Goal: Information Seeking & Learning: Learn about a topic

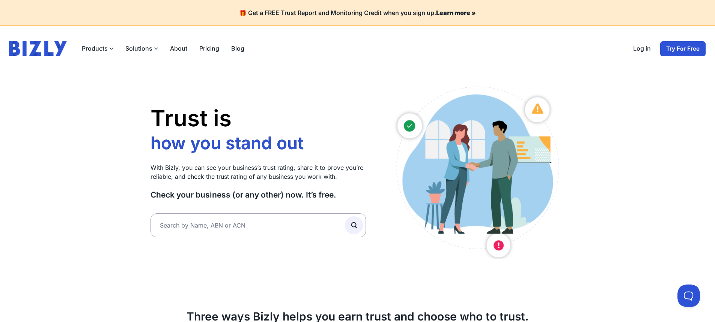
click at [642, 51] on link "Log in" at bounding box center [642, 49] width 30 height 16
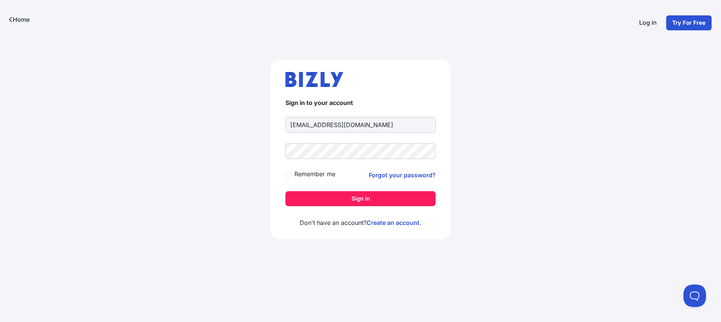
click at [340, 189] on form "Sign in to your account vngoon89@gmail.com Remember me Forgot your password? Si…" at bounding box center [360, 152] width 150 height 107
click at [342, 201] on button "Sign in" at bounding box center [360, 198] width 150 height 15
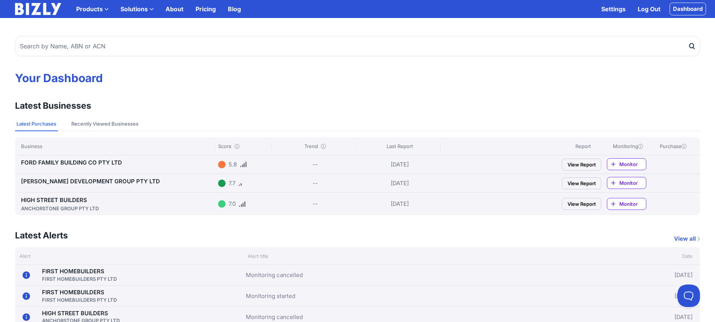
click at [74, 161] on link "FORD FAMILY BUILDING CO PTY LTD" at bounding box center [71, 162] width 101 height 7
click at [73, 193] on div "HIGH STREET BUILDERS ANCHORSTONE GROUP PTY LTD 7.0 -- 25/08/25 View Report Moni…" at bounding box center [357, 204] width 685 height 23
click at [73, 202] on link "HIGH STREET BUILDERS ANCHORSTONE GROUP PTY LTD" at bounding box center [118, 205] width 194 height 16
click at [74, 182] on link "TINGEY DEVELOPMENT GROUP PTY LTD" at bounding box center [90, 181] width 139 height 7
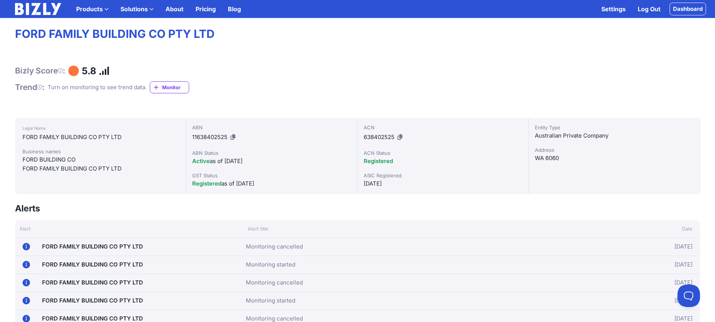
click at [172, 87] on span "Monitor" at bounding box center [175, 88] width 27 height 8
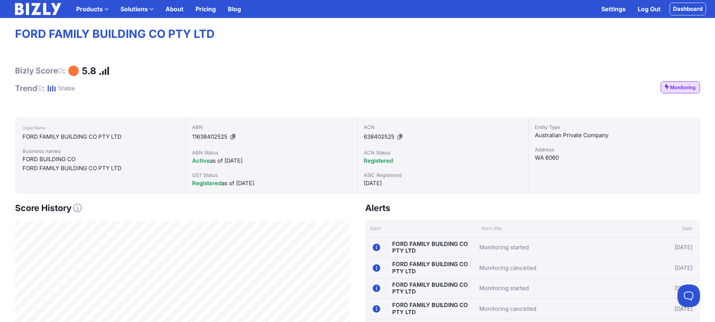
click at [685, 87] on span "Monitoring" at bounding box center [683, 88] width 26 height 8
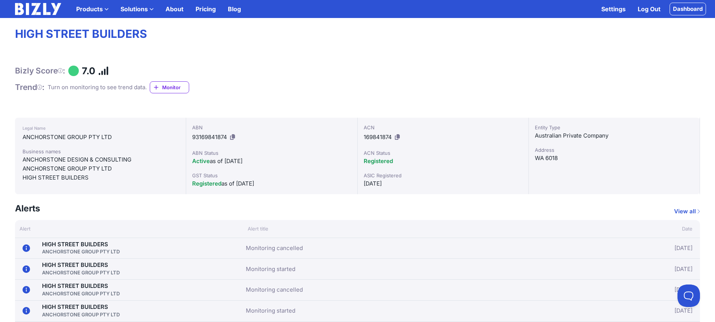
click at [175, 86] on span "Monitor" at bounding box center [175, 88] width 27 height 8
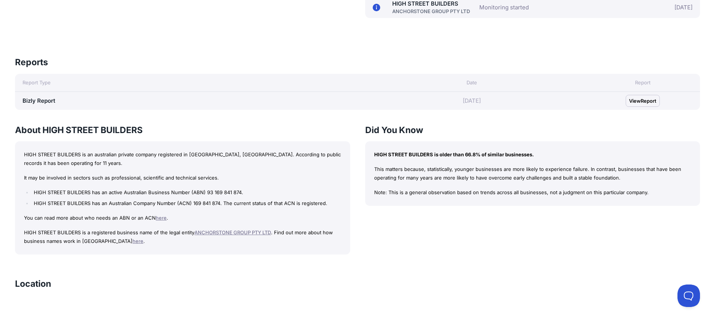
scroll to position [526, 0]
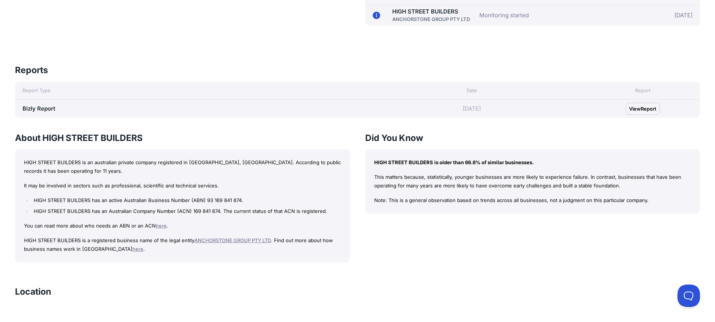
click at [39, 108] on link "Bizly Report" at bounding box center [39, 108] width 33 height 7
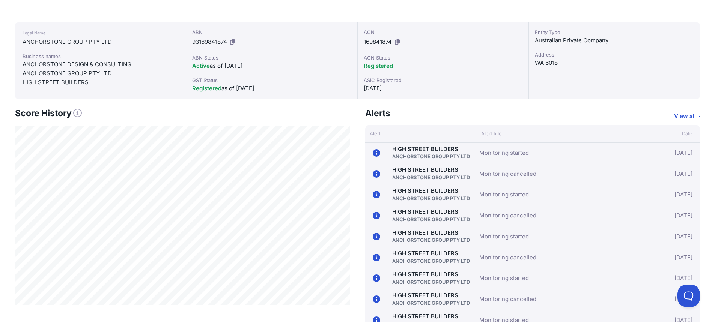
scroll to position [38, 0]
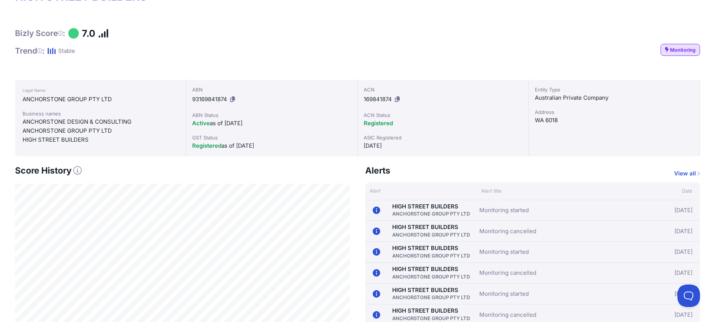
click at [681, 48] on span "Monitoring" at bounding box center [683, 50] width 26 height 8
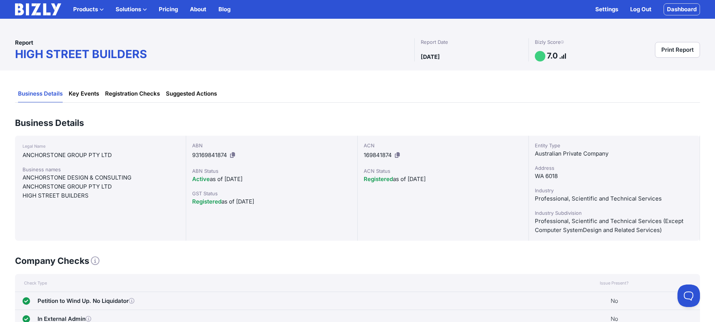
click at [86, 98] on link "Key Events" at bounding box center [84, 94] width 30 height 17
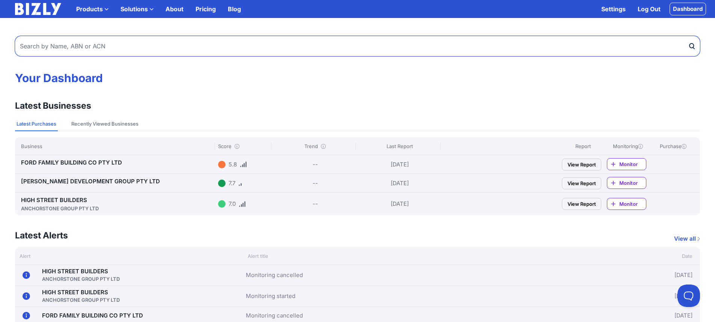
click at [134, 40] on input "text" at bounding box center [357, 46] width 685 height 20
type input "trio homes"
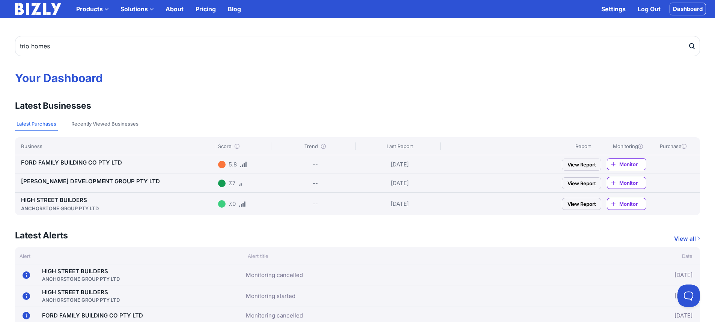
click at [692, 48] on icon "submit" at bounding box center [692, 46] width 4 height 5
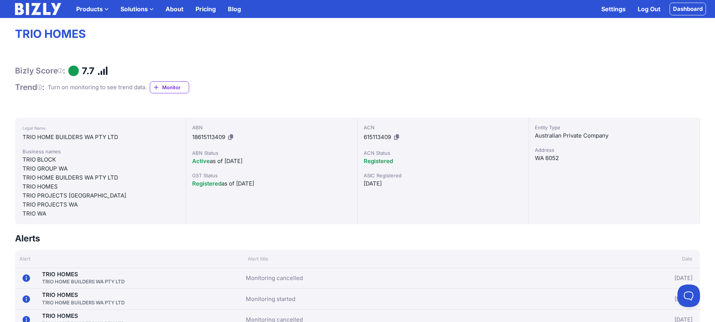
click at [167, 87] on span "Monitor" at bounding box center [175, 88] width 27 height 8
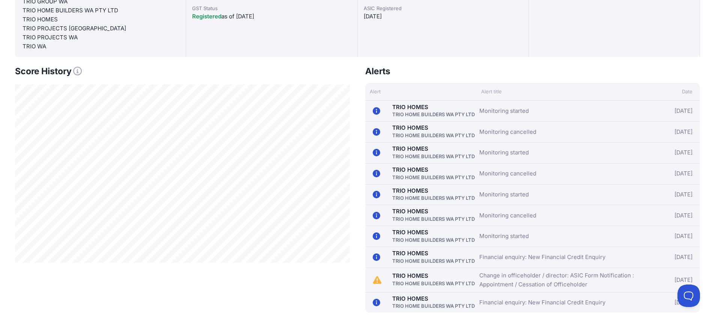
scroll to position [225, 0]
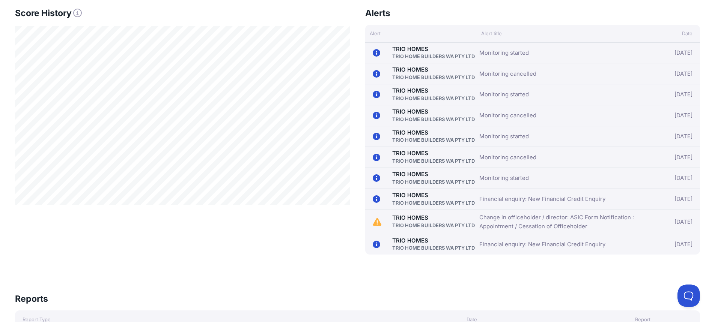
drag, startPoint x: 619, startPoint y: 195, endPoint x: 478, endPoint y: 203, distance: 141.8
click at [478, 203] on div "[DATE] TRIO HOMES TRIO HOME BUILDERS WA PTY LTD Financial enquiry: New Financia…" at bounding box center [532, 199] width 335 height 21
click at [377, 198] on circle at bounding box center [377, 200] width 8 height 8
click at [408, 202] on div "TRIO HOME BUILDERS WA PTY LTD" at bounding box center [433, 203] width 83 height 8
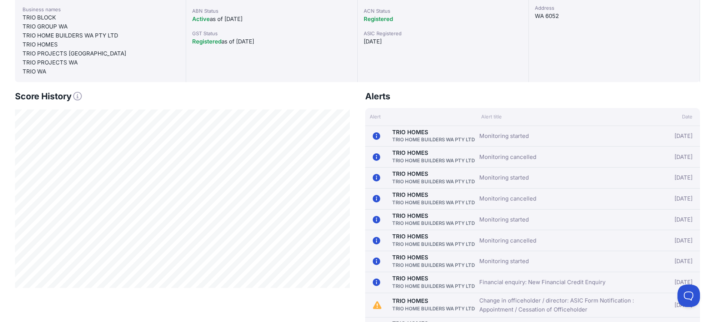
scroll to position [188, 0]
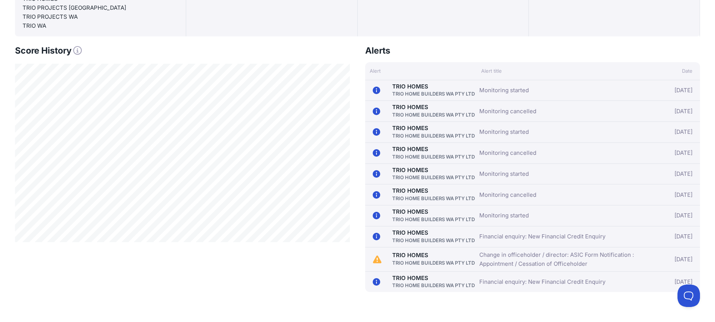
click at [537, 237] on link "Financial enquiry: New Financial Credit Enquiry" at bounding box center [542, 236] width 126 height 9
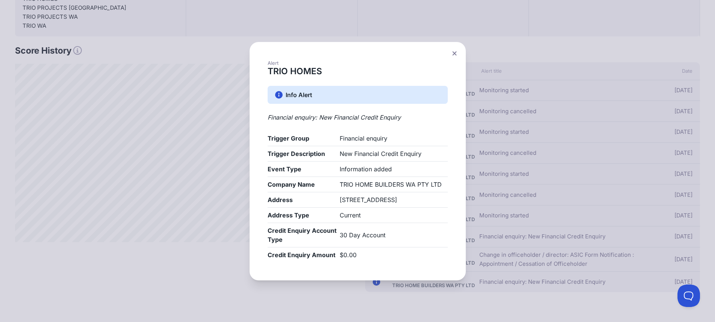
click at [571, 198] on div "Alert TRIO HOMES Info Alert Financial enquiry: New Financial Credit Enquiry tri…" at bounding box center [357, 161] width 715 height 322
click at [455, 51] on icon at bounding box center [454, 53] width 5 height 5
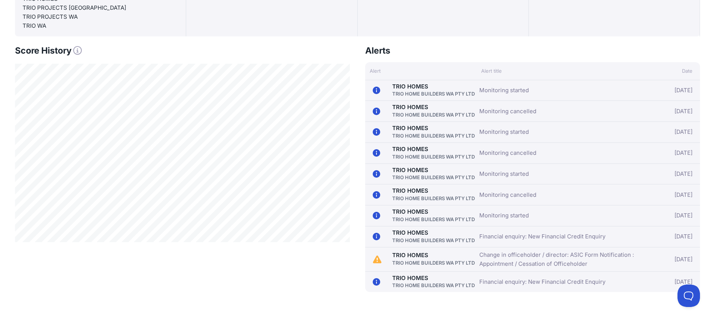
click at [512, 283] on link "Financial enquiry: New Financial Credit Enquiry" at bounding box center [542, 282] width 126 height 9
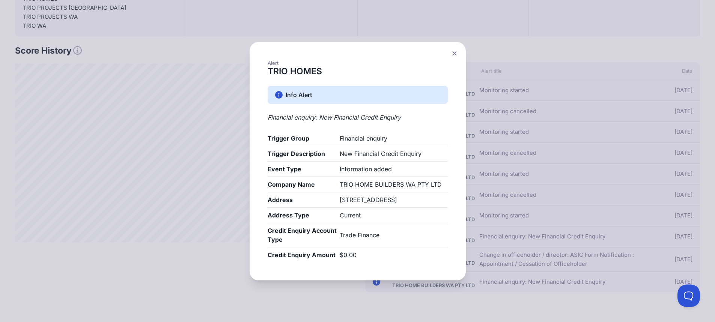
click at [457, 51] on icon at bounding box center [454, 53] width 4 height 4
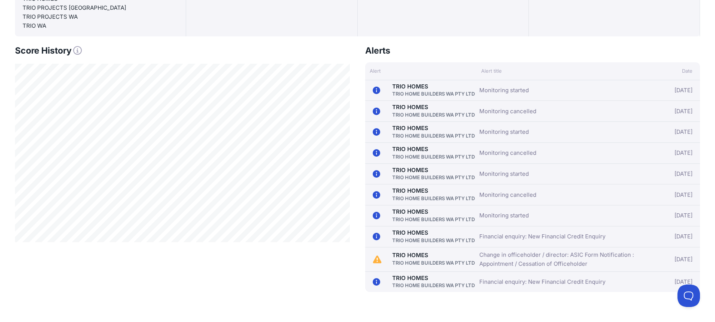
click at [533, 238] on link "Financial enquiry: New Financial Credit Enquiry" at bounding box center [542, 236] width 126 height 9
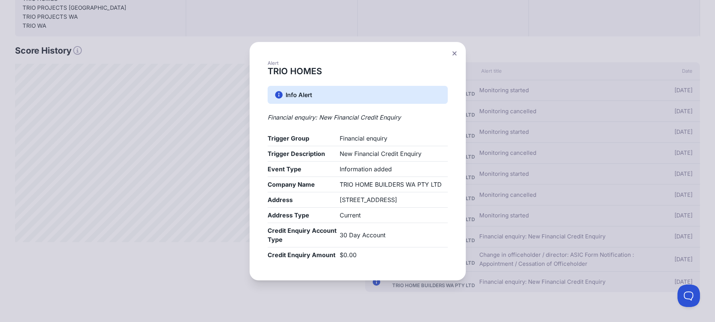
click at [457, 51] on icon at bounding box center [454, 53] width 5 height 5
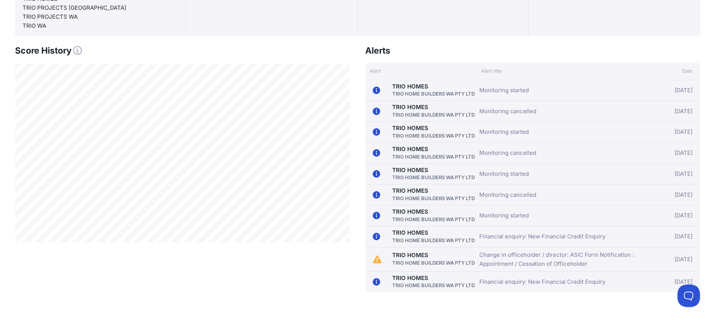
click at [527, 285] on link "Financial enquiry: New Financial Credit Enquiry" at bounding box center [542, 282] width 126 height 9
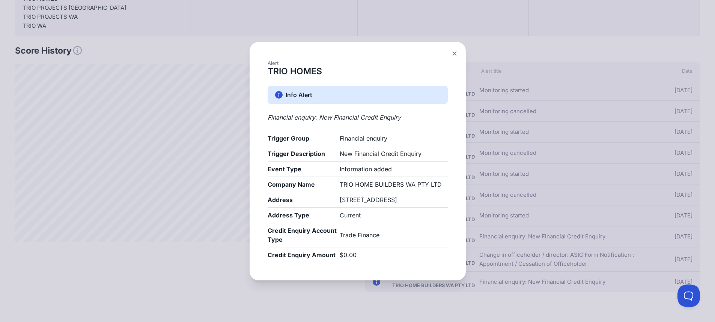
click at [455, 49] on button at bounding box center [454, 53] width 11 height 11
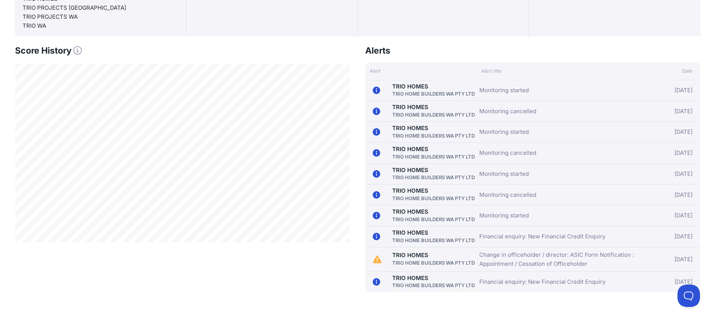
click at [521, 240] on link "Financial enquiry: New Financial Credit Enquiry" at bounding box center [542, 236] width 126 height 9
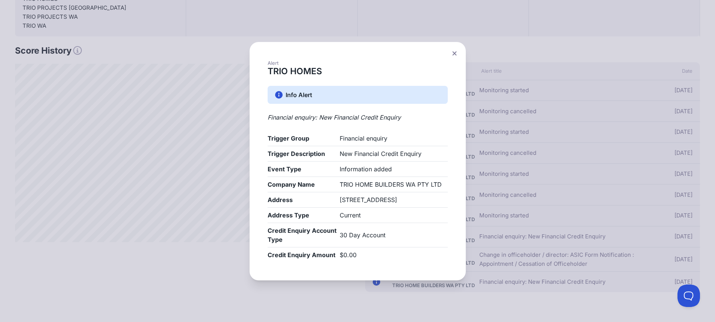
click at [457, 51] on icon at bounding box center [454, 53] width 5 height 5
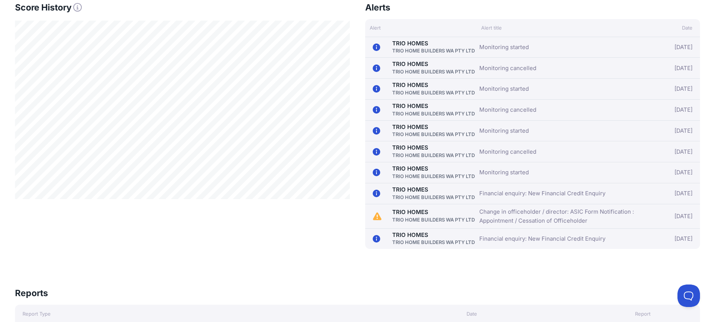
scroll to position [300, 0]
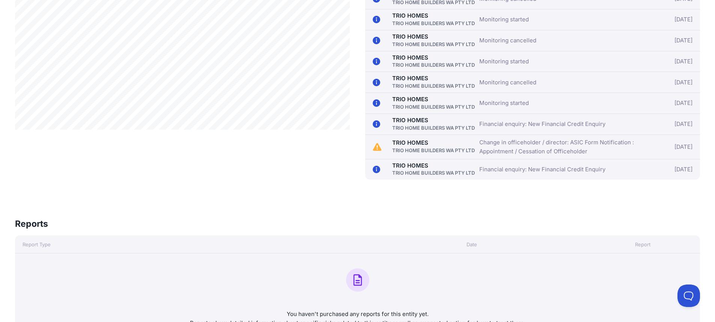
click at [551, 149] on link "Change in officeholder / director: ASIC Form Notification : Appointment / Cessa…" at bounding box center [559, 147] width 160 height 18
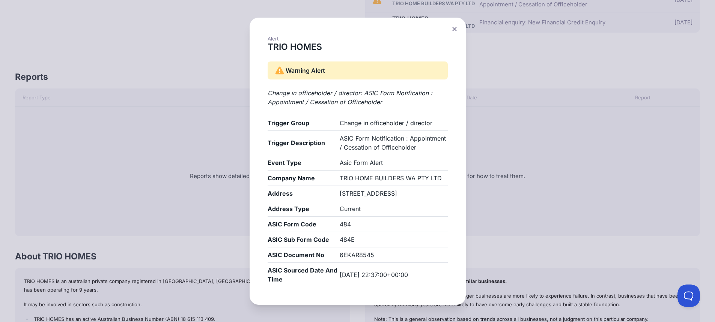
scroll to position [450, 0]
click at [593, 256] on div "Alert TRIO HOMES Warning Alert Change in officeholder / director: ASIC Form Not…" at bounding box center [357, 161] width 715 height 322
click at [457, 27] on icon at bounding box center [454, 29] width 4 height 4
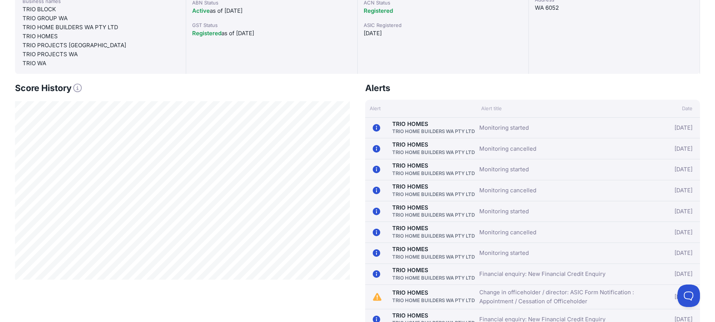
scroll to position [0, 0]
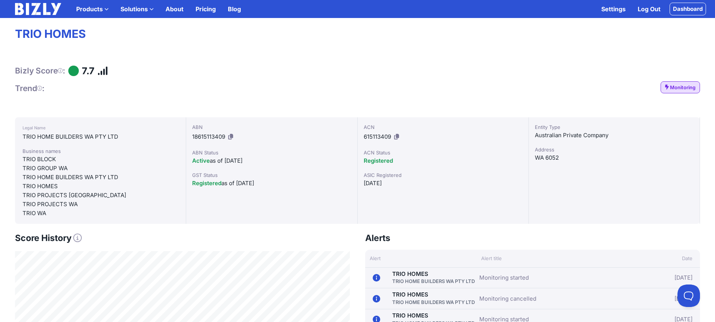
click at [686, 90] on span "Monitoring" at bounding box center [683, 88] width 26 height 8
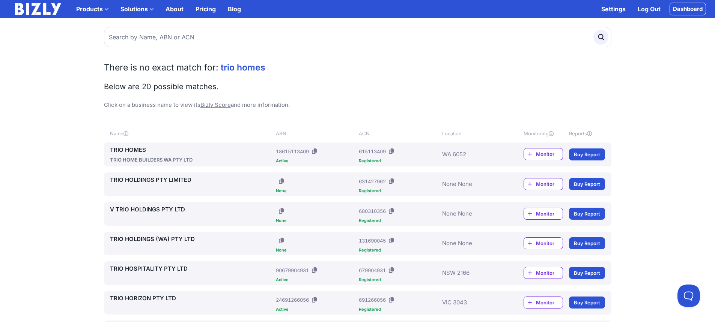
click at [696, 9] on link "Dashboard" at bounding box center [688, 9] width 36 height 13
